Goal: Find specific page/section: Find specific page/section

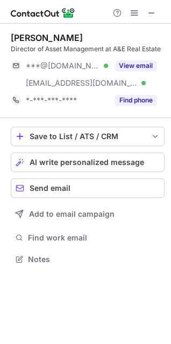
scroll to position [244, 171]
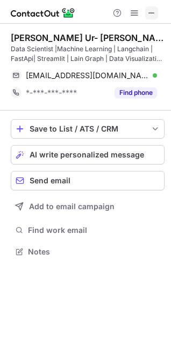
click at [154, 17] on span at bounding box center [152, 13] width 9 height 9
